Goal: Communication & Community: Answer question/provide support

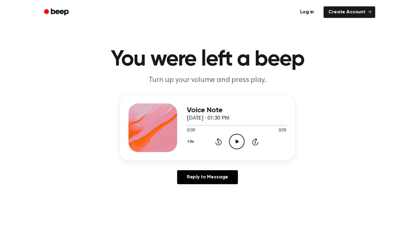
click at [234, 141] on icon "Play Audio" at bounding box center [236, 141] width 15 height 15
click at [210, 78] on p "Turn up your volume and press play." at bounding box center [207, 80] width 233 height 10
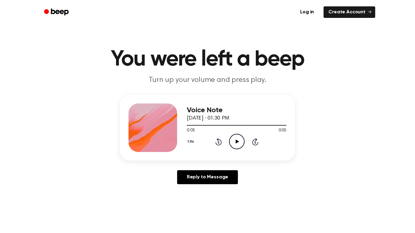
click at [201, 185] on div "Reply to Message" at bounding box center [207, 179] width 175 height 19
click at [201, 179] on link "Reply to Message" at bounding box center [207, 177] width 61 height 14
click at [241, 142] on icon "Play Audio" at bounding box center [236, 141] width 15 height 15
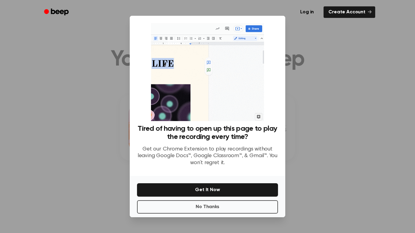
click at [354, 95] on div at bounding box center [207, 116] width 415 height 233
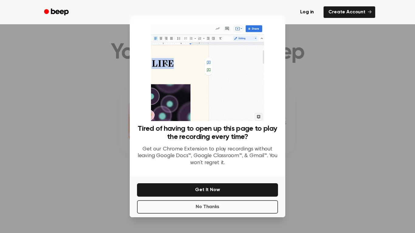
scroll to position [7, 0]
click at [258, 203] on button "No Thanks" at bounding box center [207, 207] width 141 height 13
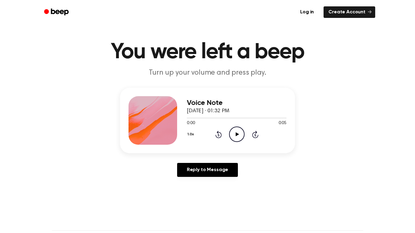
click at [236, 131] on icon "Play Audio" at bounding box center [236, 134] width 15 height 15
